Goal: Check status: Check status

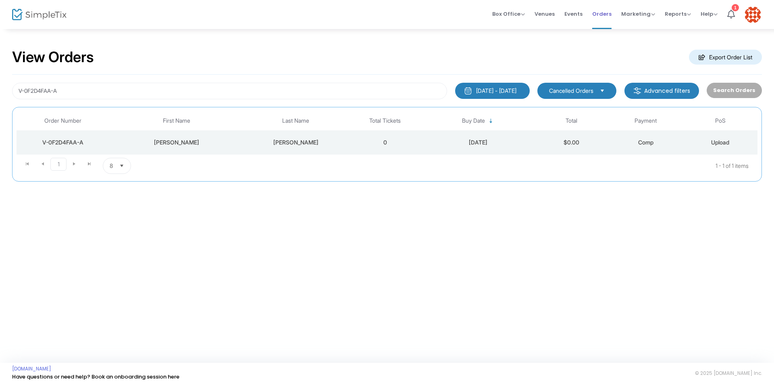
click at [600, 12] on span "Orders" at bounding box center [601, 14] width 19 height 21
drag, startPoint x: 73, startPoint y: 92, endPoint x: 0, endPoint y: 95, distance: 73.1
click at [0, 95] on div "View Orders Export Order List V-0F2D4FAA-A [DATE] - [DATE] Last 30 Days [DATE] …" at bounding box center [387, 118] width 774 height 181
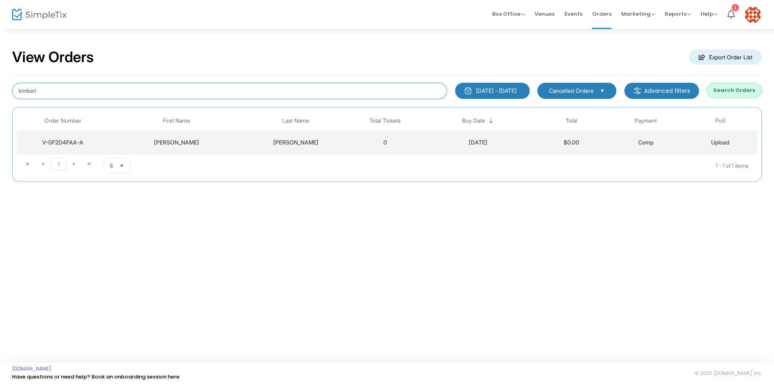
type input "[PERSON_NAME]"
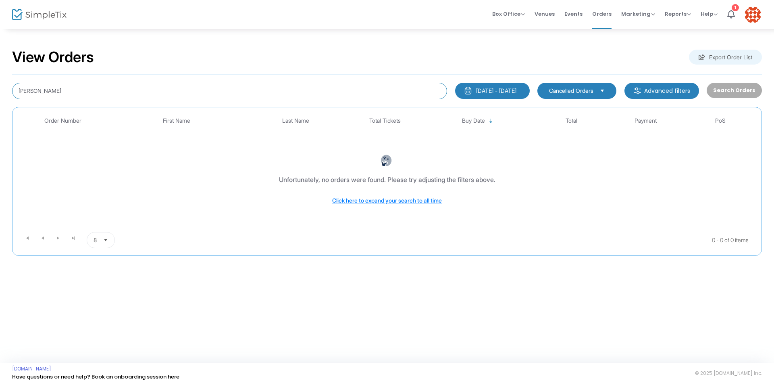
click at [40, 91] on input "[PERSON_NAME]" at bounding box center [229, 91] width 435 height 17
type input "[PERSON_NAME] [PERSON_NAME]"
click at [594, 93] on span "Cancelled Orders" at bounding box center [571, 91] width 44 height 8
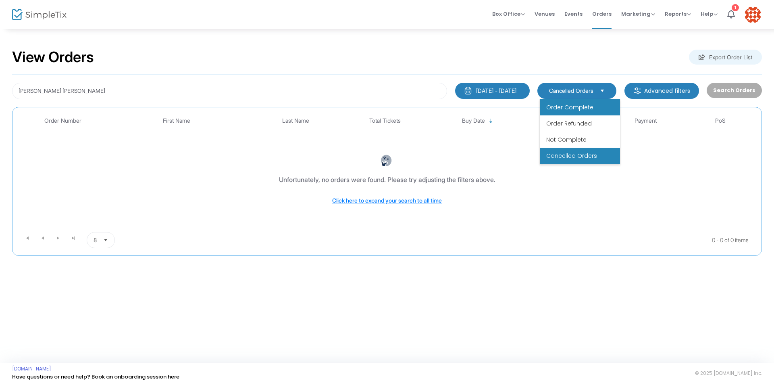
click at [592, 104] on li "Order Complete" at bounding box center [580, 107] width 80 height 16
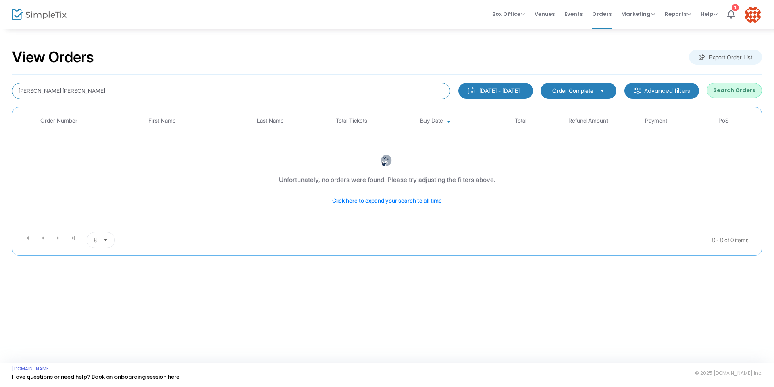
click at [119, 94] on input "[PERSON_NAME] [PERSON_NAME]" at bounding box center [231, 91] width 438 height 17
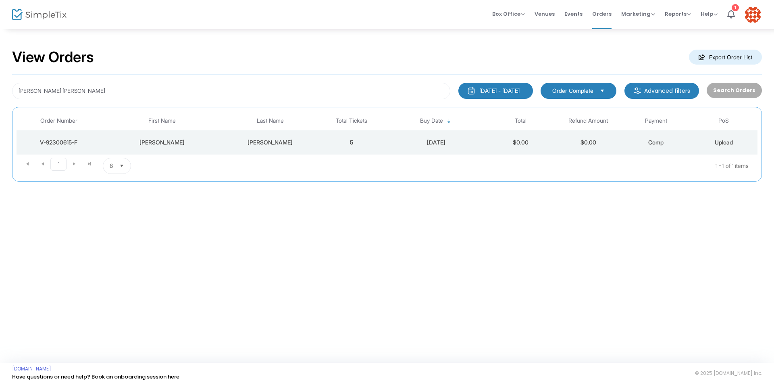
click at [60, 144] on div "V-92300615-F" at bounding box center [59, 142] width 81 height 8
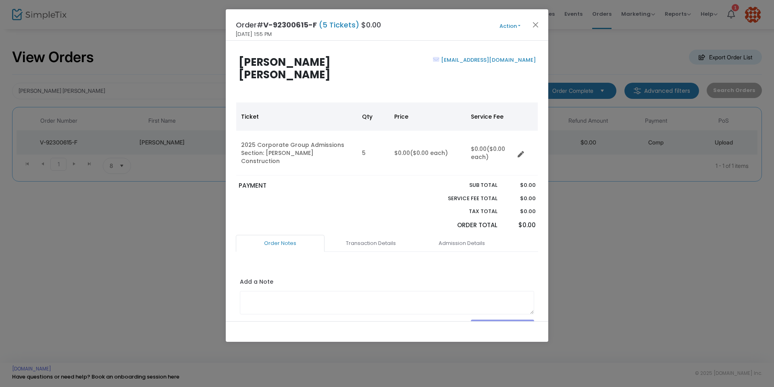
click at [521, 27] on button "Action" at bounding box center [510, 26] width 48 height 9
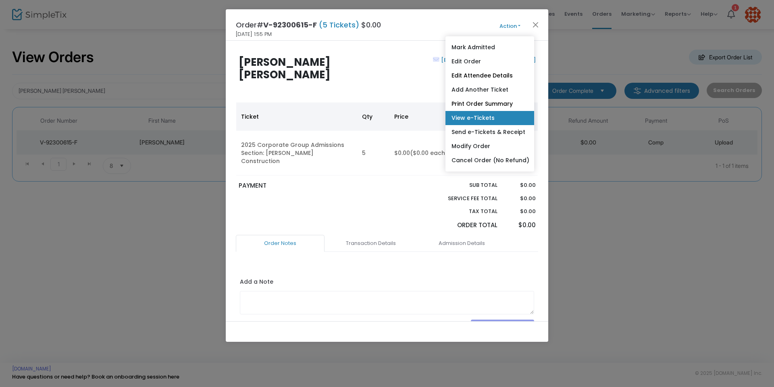
click at [484, 117] on link "View e-Tickets" at bounding box center [490, 118] width 89 height 14
